Goal: Complete application form: Complete application form

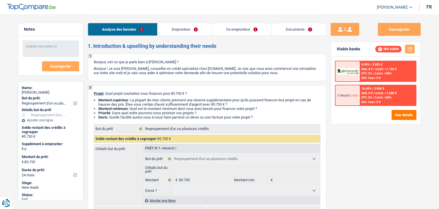
select select "refinancing"
select select "24"
select select "refinancing"
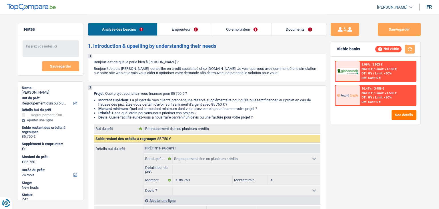
select select "24"
select select "independent"
select select "familyAllowances"
select select "netSalary"
select select "rents"
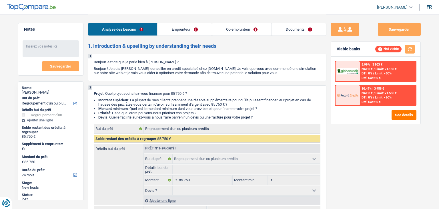
select select "refinancing"
select select "24"
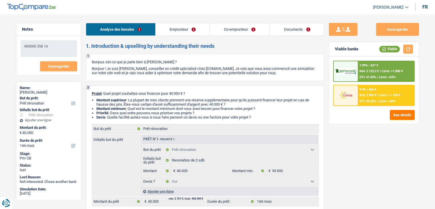
select select "renovation"
select select "144"
select select "renovation"
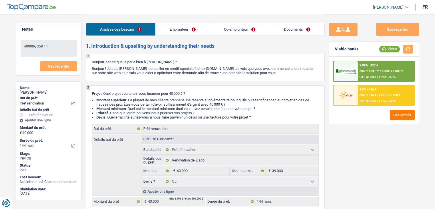
select select "yes"
select select "144"
select select "publicEmployee"
select select "familyAllowances"
select select "netSalary"
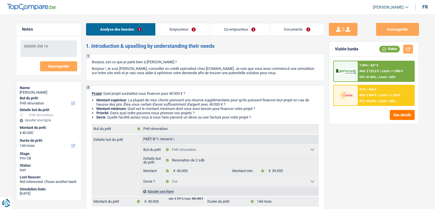
select select "mealVouchers"
select select "ownerWithMortgage"
select select "mortgage"
select select "240"
select select "renovation"
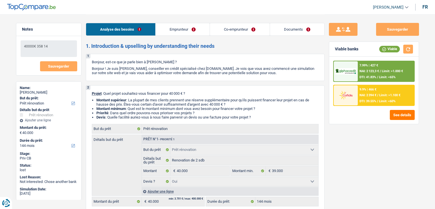
select select "renovation"
select select "yes"
select select "144"
click at [372, 72] on span "NAI: 2 123,3 €" at bounding box center [368, 71] width 19 height 4
